Goal: Find specific page/section: Find specific page/section

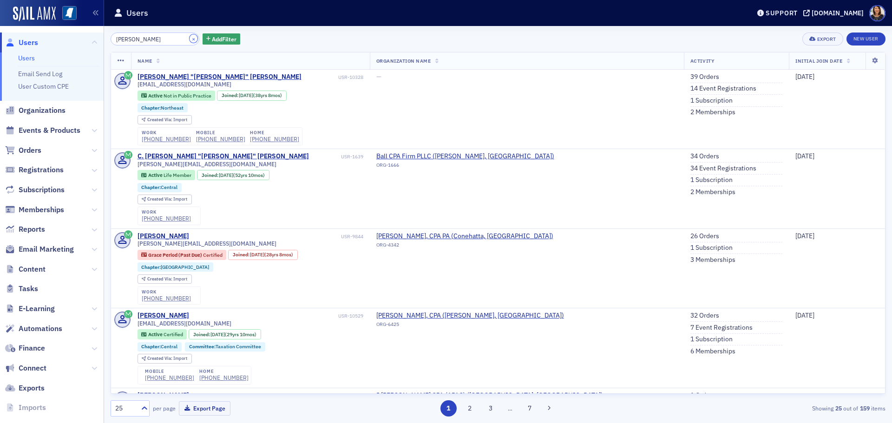
click at [190, 42] on button "×" at bounding box center [194, 38] width 8 height 8
